Goal: Task Accomplishment & Management: Use online tool/utility

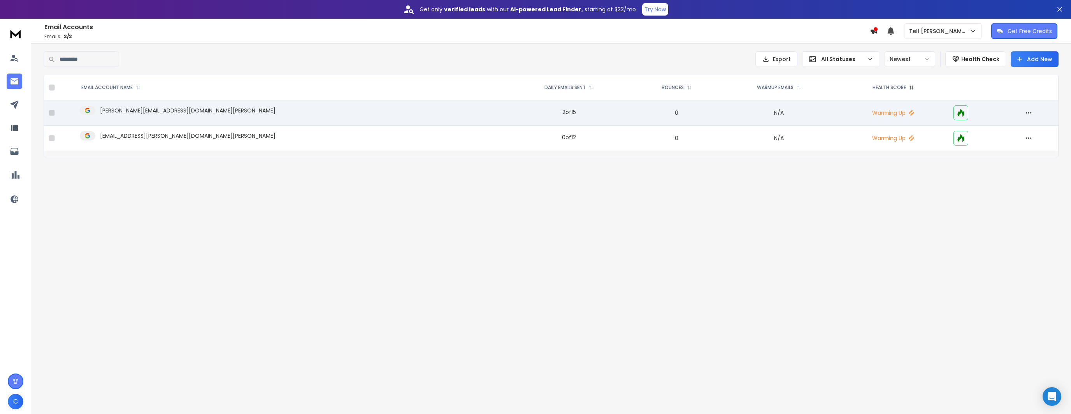
click at [957, 114] on icon at bounding box center [960, 113] width 7 height 8
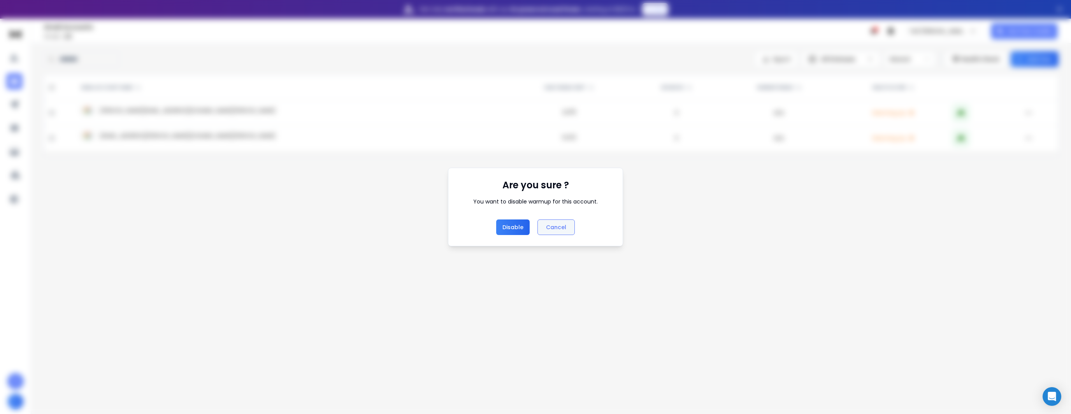
click at [569, 222] on button "Cancel" at bounding box center [556, 228] width 37 height 16
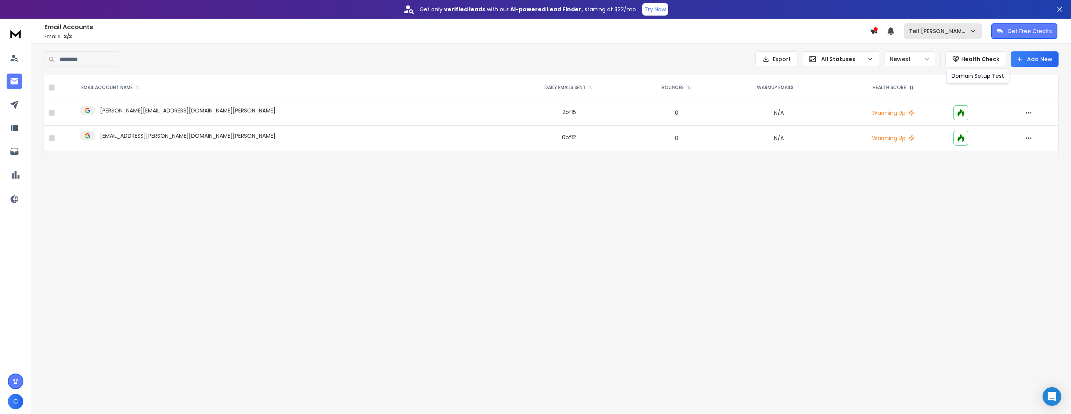
click at [946, 28] on div "Tell [PERSON_NAME]" at bounding box center [943, 31] width 68 height 8
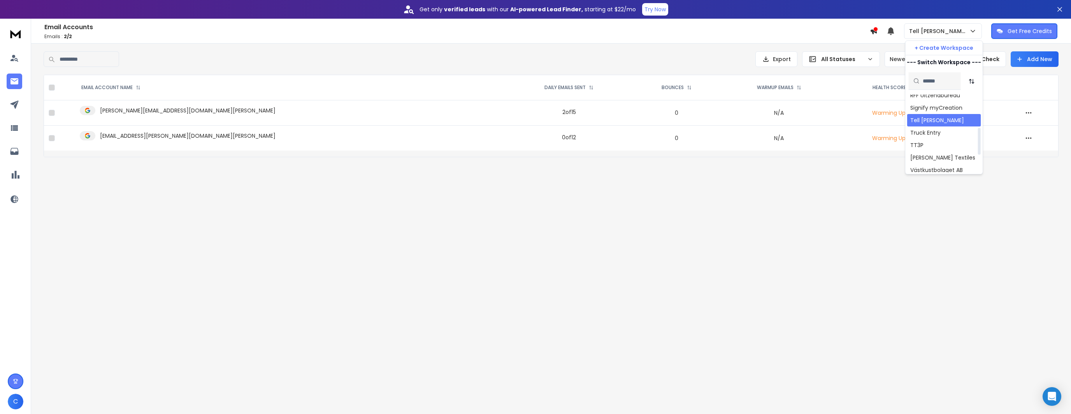
scroll to position [146, 0]
click at [932, 130] on div "TT3P" at bounding box center [944, 129] width 74 height 12
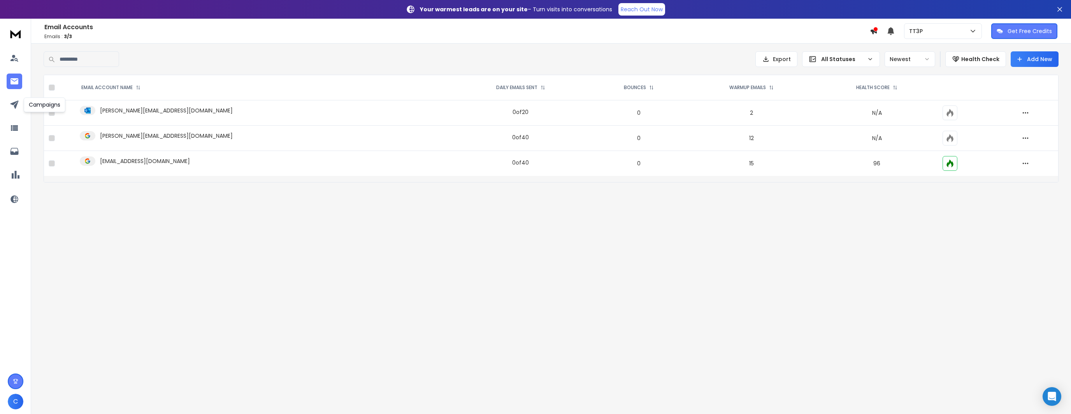
click at [4, 98] on div "C" at bounding box center [15, 218] width 31 height 399
click at [7, 100] on link at bounding box center [15, 105] width 16 height 16
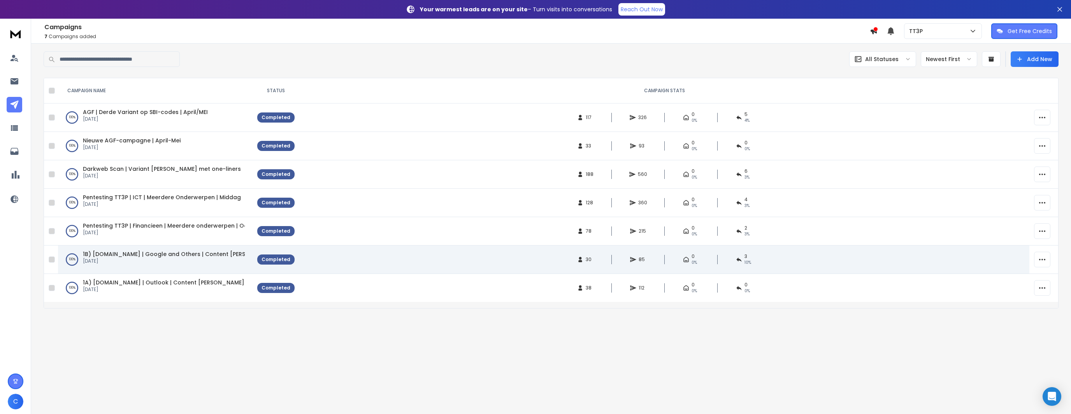
click at [206, 256] on span "1B) [DOMAIN_NAME] | Google and Others | Content [PERSON_NAME]" at bounding box center [179, 254] width 193 height 8
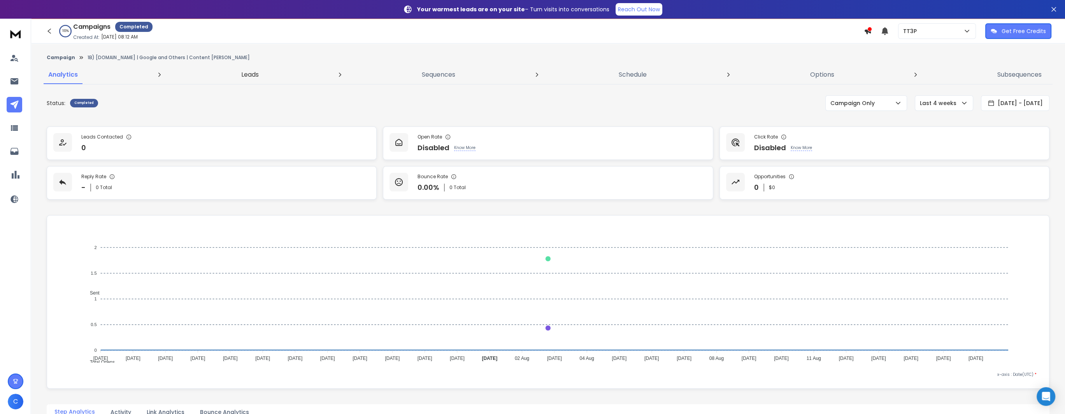
click at [251, 72] on p "Leads" at bounding box center [250, 74] width 18 height 9
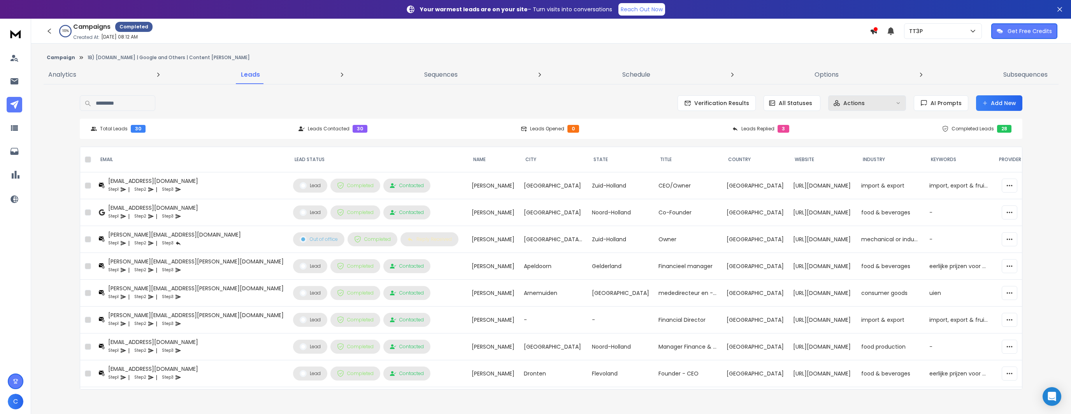
click at [883, 106] on div "Actions" at bounding box center [862, 103] width 59 height 8
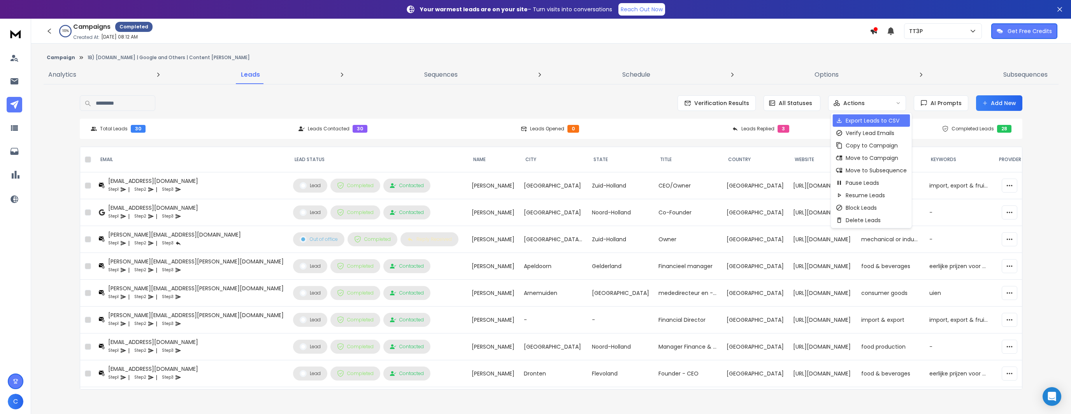
click at [859, 119] on p "Export Leads to CSV" at bounding box center [873, 121] width 54 height 8
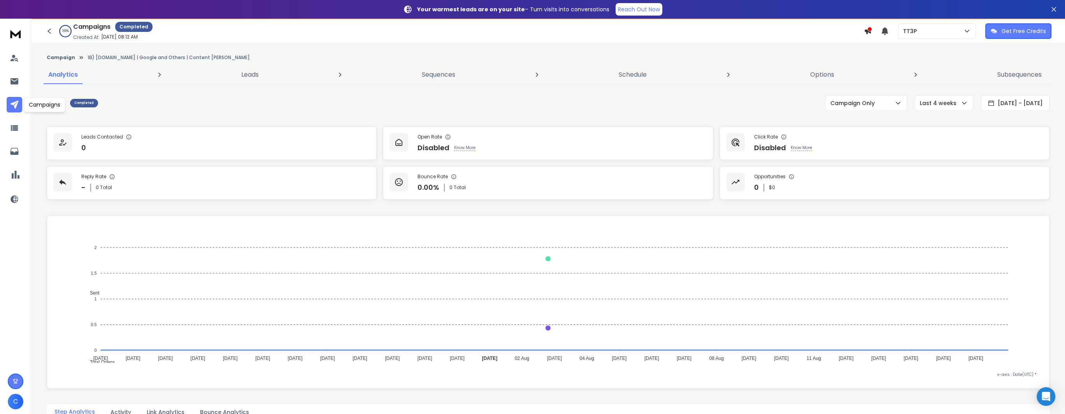
click at [14, 100] on icon at bounding box center [14, 104] width 9 height 9
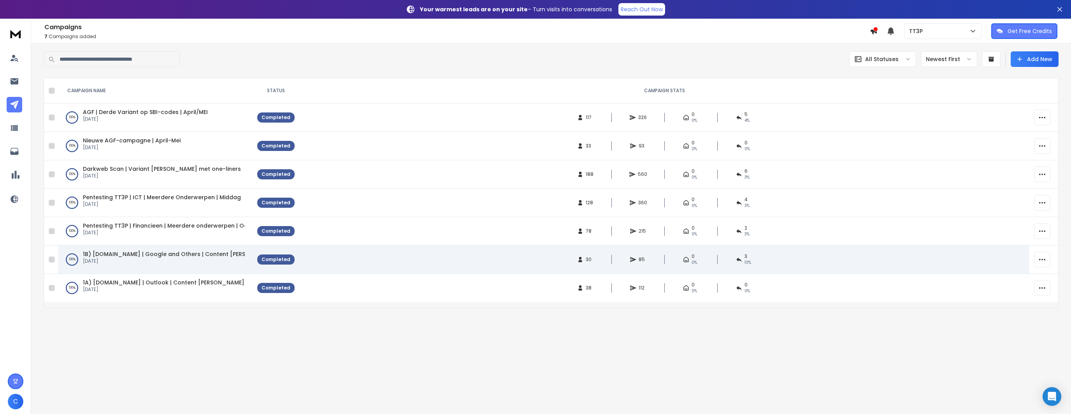
click at [116, 251] on span "1B) [DOMAIN_NAME] | Google and Others | Content [PERSON_NAME]" at bounding box center [179, 254] width 193 height 8
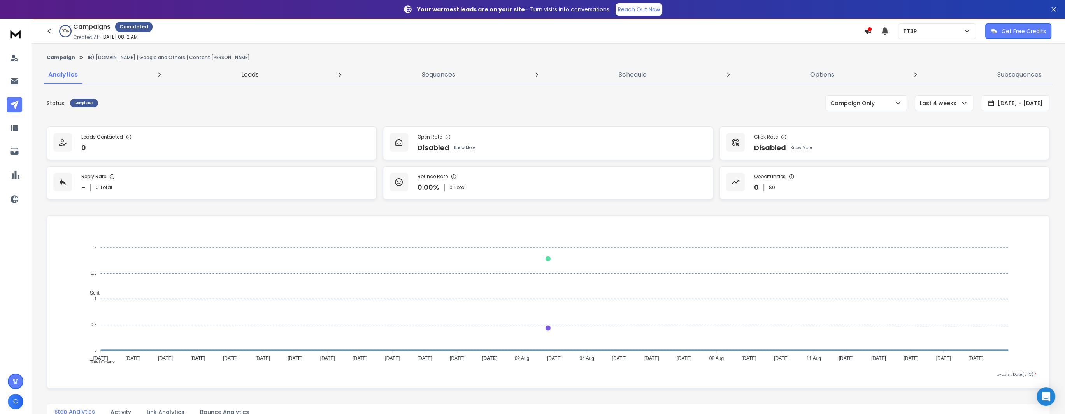
click at [252, 72] on p "Leads" at bounding box center [250, 74] width 18 height 9
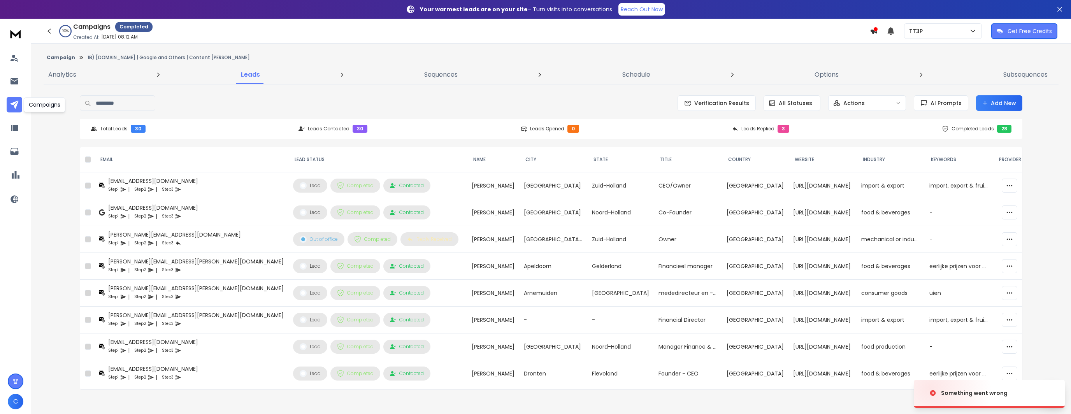
click at [9, 109] on link at bounding box center [15, 105] width 16 height 16
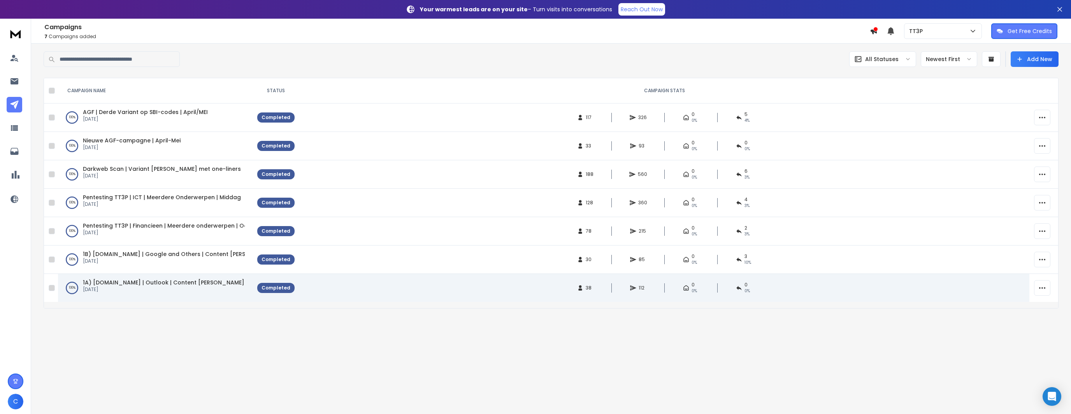
click at [139, 281] on span "1A) [DOMAIN_NAME] | Outlook | Content [PERSON_NAME]" at bounding box center [164, 283] width 162 height 8
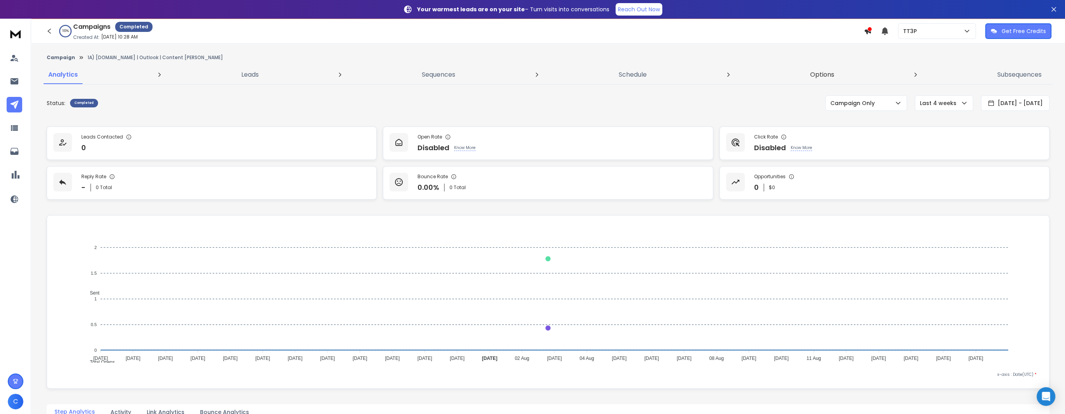
click at [831, 77] on p "Options" at bounding box center [822, 74] width 24 height 9
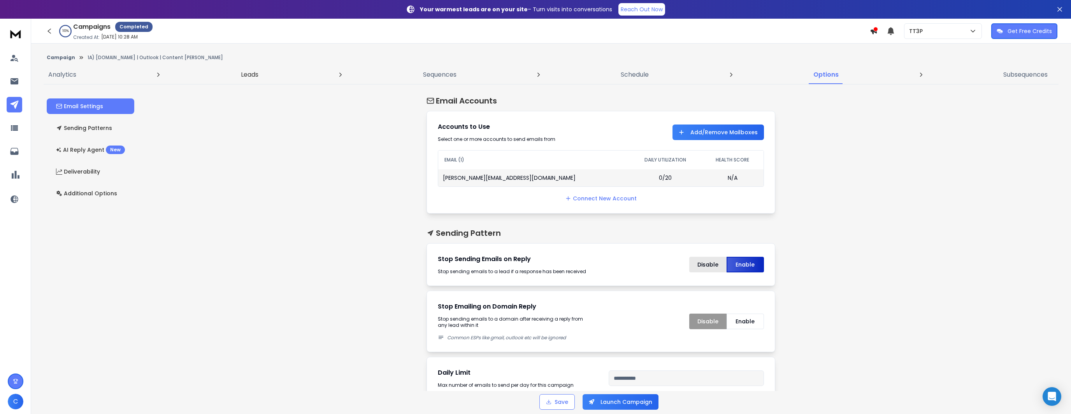
click at [260, 75] on link "Leads" at bounding box center [249, 74] width 27 height 19
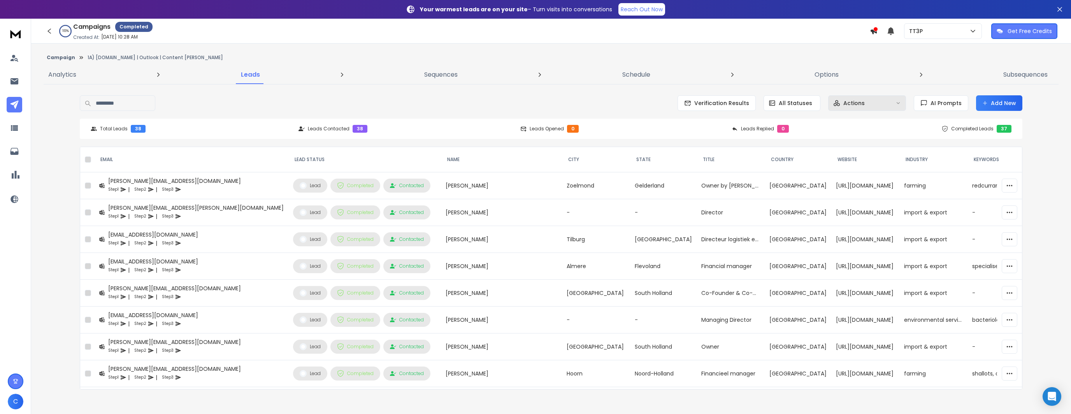
click at [901, 104] on icon "button" at bounding box center [898, 103] width 5 height 6
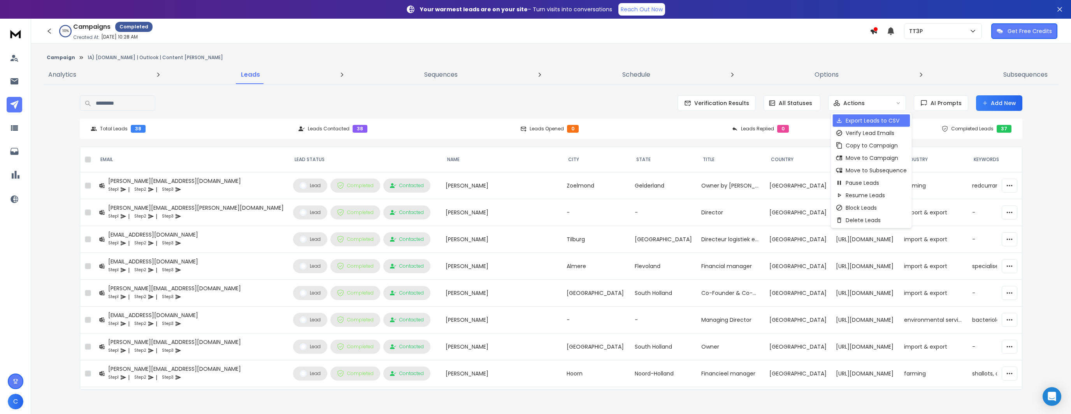
click at [880, 122] on p "Export Leads to CSV" at bounding box center [873, 121] width 54 height 8
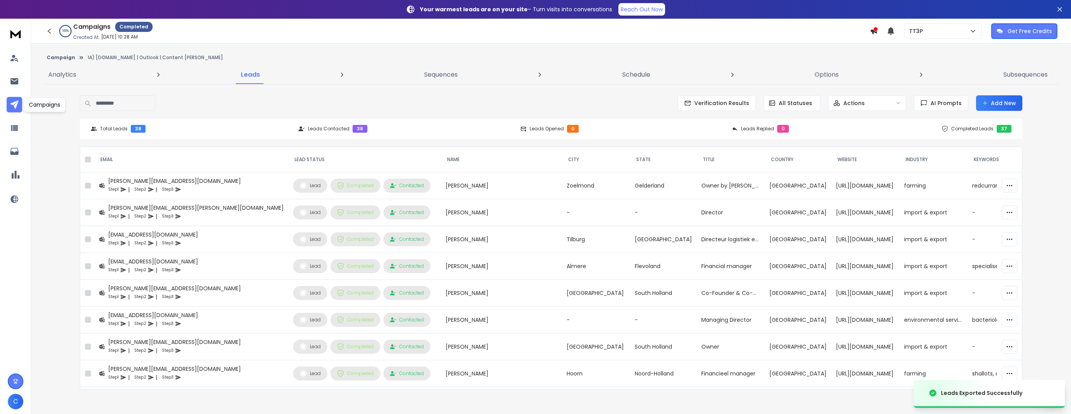
click at [16, 103] on icon at bounding box center [14, 104] width 8 height 8
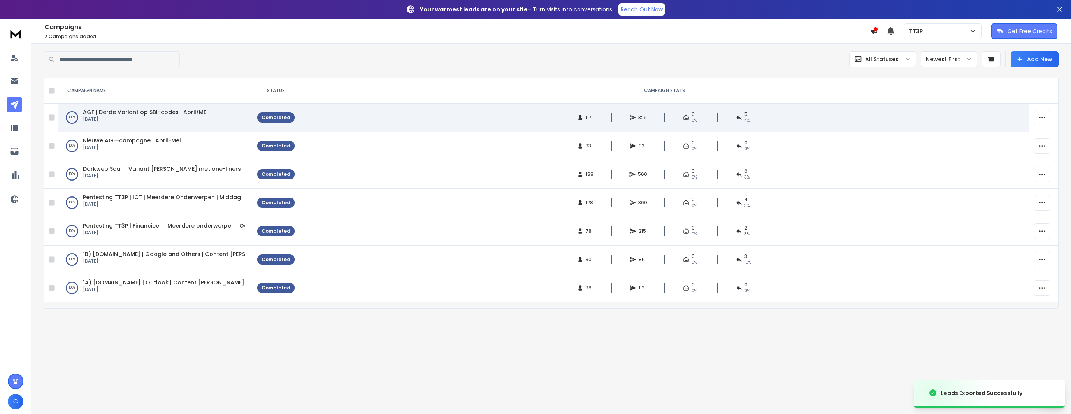
click at [143, 111] on span "AGF | Derde Variant op SBI-codes | April/MEI" at bounding box center [145, 112] width 125 height 8
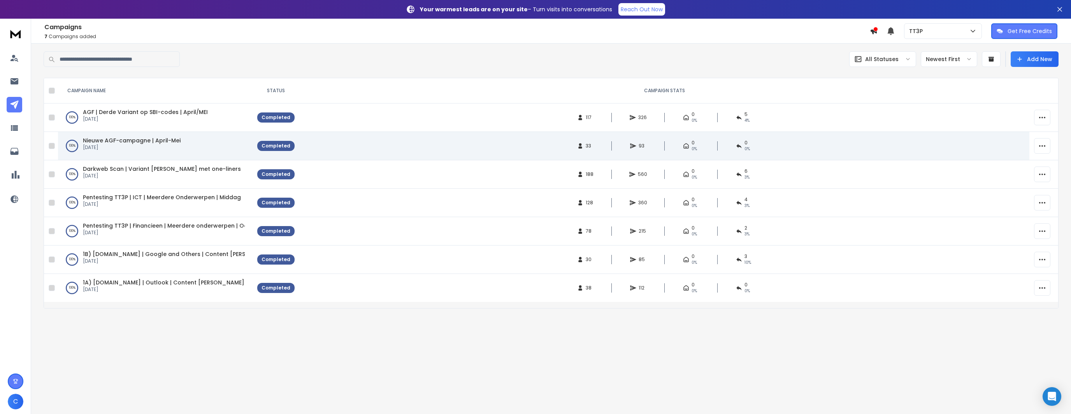
click at [122, 139] on span "Nieuwe AGF-campagne | April-Mei" at bounding box center [132, 141] width 98 height 8
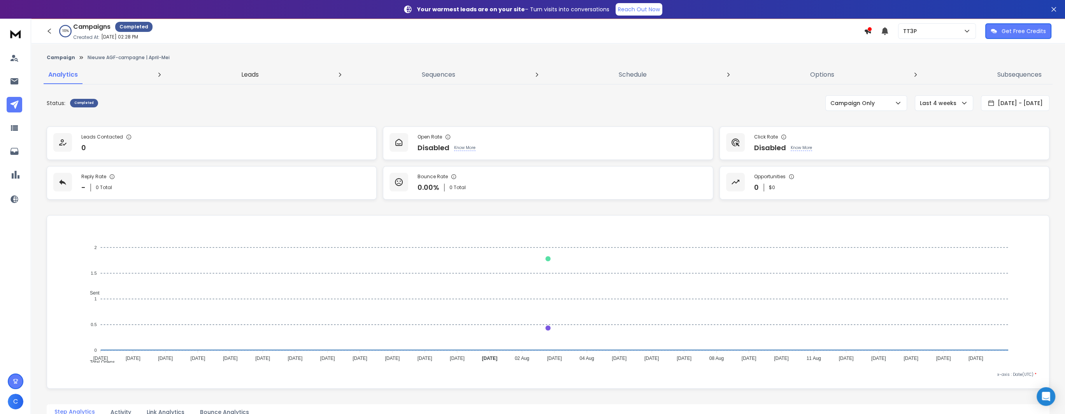
click at [251, 71] on p "Leads" at bounding box center [250, 74] width 18 height 9
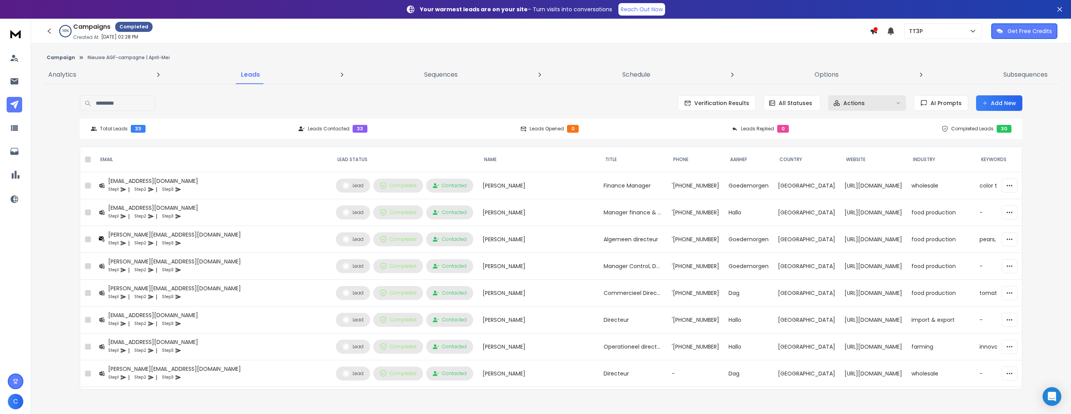
click at [853, 101] on p "Actions" at bounding box center [853, 103] width 21 height 8
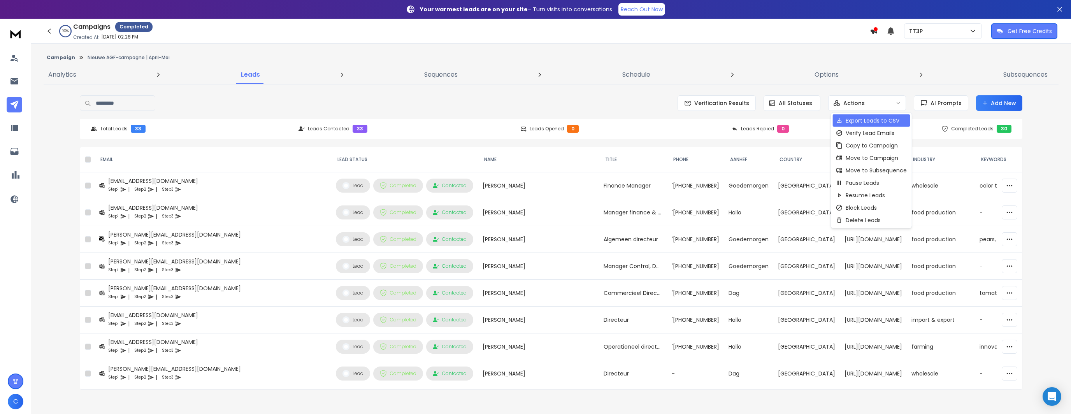
click at [864, 122] on p "Export Leads to CSV" at bounding box center [873, 121] width 54 height 8
click at [12, 98] on link at bounding box center [15, 105] width 16 height 16
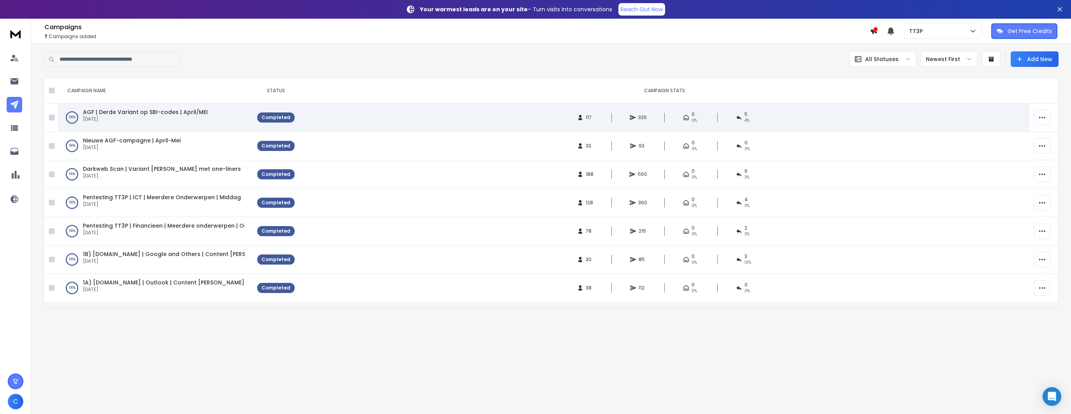
click at [136, 109] on span "AGF | Derde Variant op SBI-codes | April/MEI" at bounding box center [145, 112] width 125 height 8
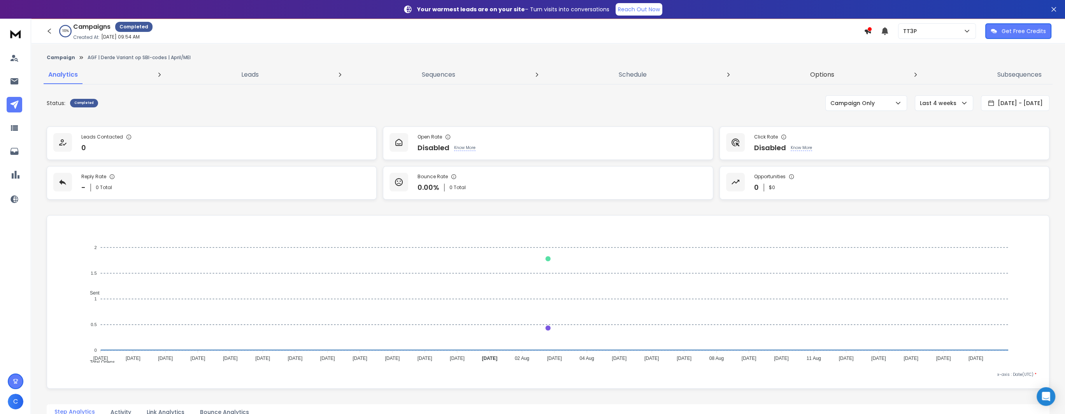
click at [817, 72] on p "Options" at bounding box center [822, 74] width 24 height 9
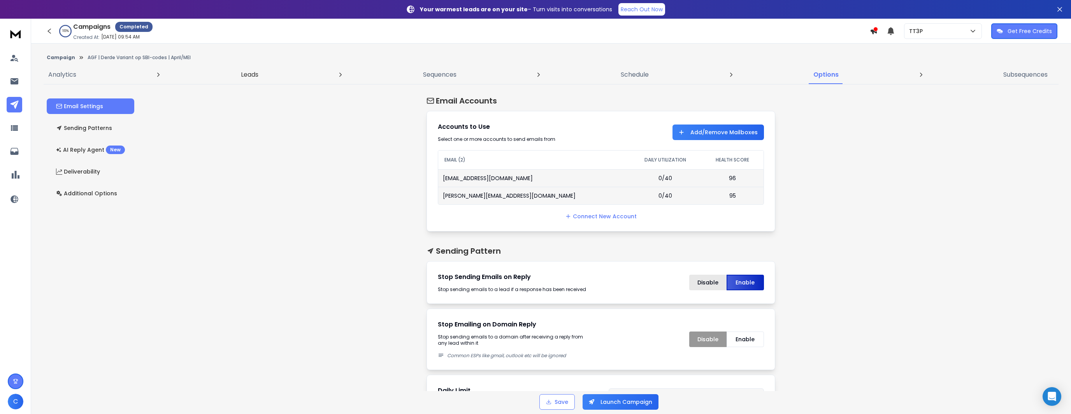
click at [242, 74] on p "Leads" at bounding box center [250, 74] width 18 height 9
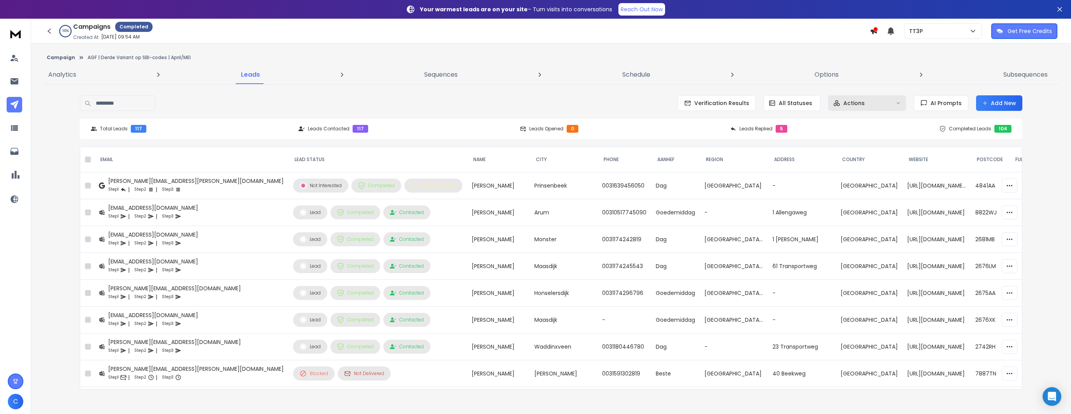
click at [870, 98] on button "Actions" at bounding box center [867, 103] width 78 height 16
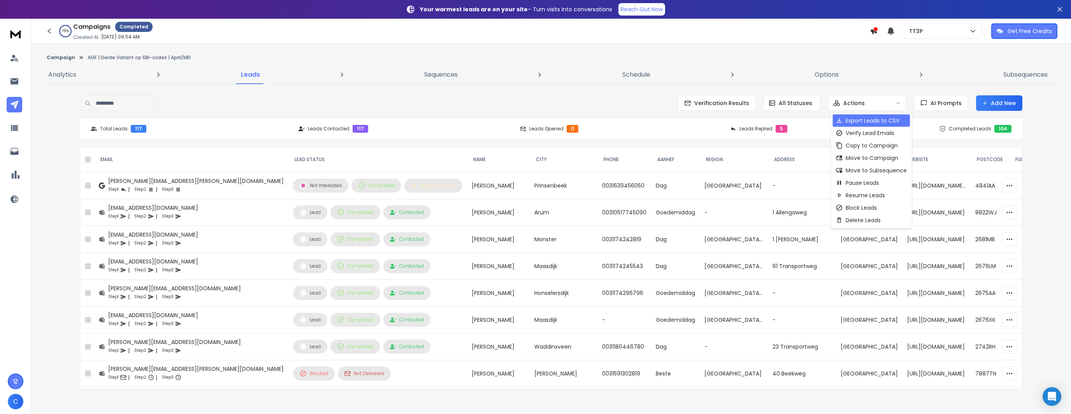
click at [878, 122] on p "Export Leads to CSV" at bounding box center [873, 121] width 54 height 8
